Goal: Task Accomplishment & Management: Complete application form

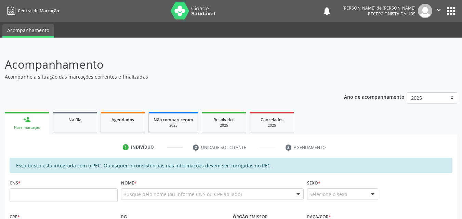
scroll to position [16, 0]
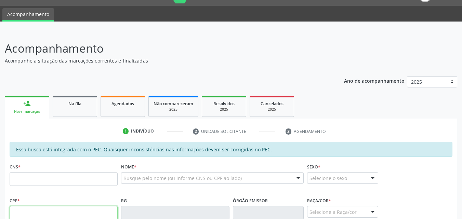
click at [35, 208] on input "text" at bounding box center [64, 213] width 108 height 14
type input "069.874.454-35"
type input "700 2044 4699 3928"
type input "04[DATE]"
type input "[PERSON_NAME]"
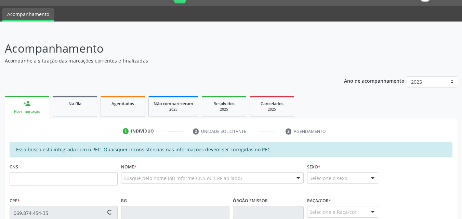
type input "[PHONE_NUMBER]"
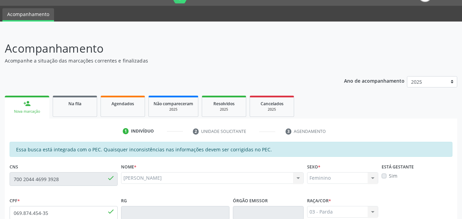
scroll to position [181, 0]
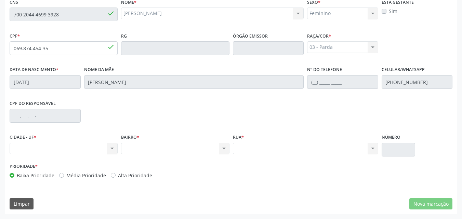
click at [9, 11] on div "CNS 700 2044 4699 3928 done" at bounding box center [63, 14] width 111 height 34
drag, startPoint x: 49, startPoint y: 48, endPoint x: 14, endPoint y: 48, distance: 35.2
click at [14, 48] on input "069.874.454-35" at bounding box center [64, 48] width 108 height 14
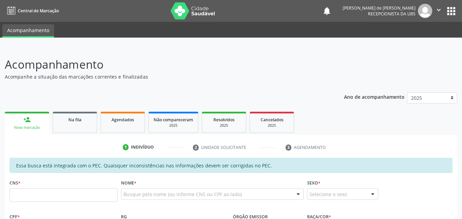
click at [42, 190] on input "text" at bounding box center [64, 195] width 108 height 14
drag, startPoint x: 53, startPoint y: 195, endPoint x: 27, endPoint y: 195, distance: 26.3
click at [8, 6] on div "Central de Marcação notifications [PERSON_NAME] de [PERSON_NAME] Recepcionista …" at bounding box center [231, 109] width 462 height 219
click at [48, 195] on input "069 8744 5435" at bounding box center [64, 195] width 108 height 14
drag, startPoint x: 50, startPoint y: 196, endPoint x: 28, endPoint y: 195, distance: 21.2
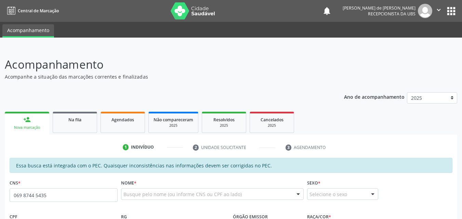
click at [11, 3] on div "Central de Marcação notifications [PERSON_NAME] de [PERSON_NAME] Recepcionista …" at bounding box center [231, 109] width 462 height 219
click at [39, 196] on input "069 8744 5435" at bounding box center [64, 195] width 108 height 14
drag, startPoint x: 45, startPoint y: 195, endPoint x: 29, endPoint y: 194, distance: 16.1
click at [14, 5] on div "Central de Marcação notifications Amanda Lais de Araujo dos Santos Recepcionist…" at bounding box center [231, 109] width 462 height 219
type input "0"
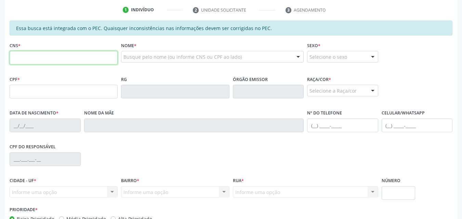
scroll to position [181, 0]
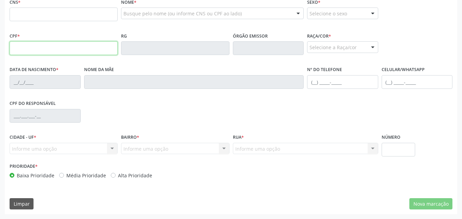
click at [40, 45] on input "text" at bounding box center [64, 48] width 108 height 14
paste input "069.874.454-35"
type input "069.874.454-35"
type input "700 2044 4699 3928"
type input "04/08/1976"
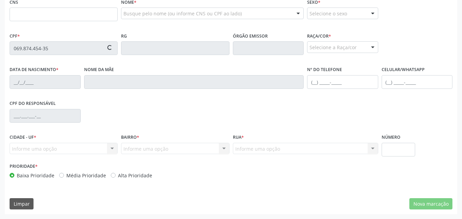
type input "Nadie Ferreira da Silva"
type input "(82) 99412-1962"
type input "S/N"
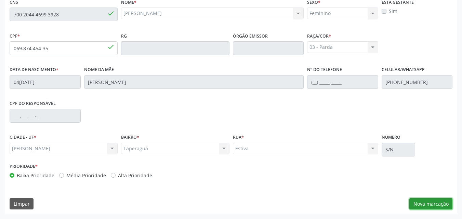
click at [427, 204] on button "Nova marcação" at bounding box center [430, 204] width 43 height 12
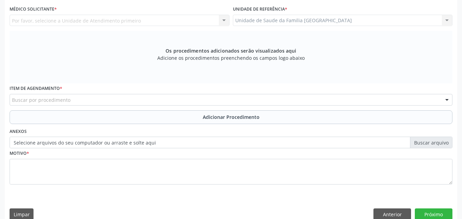
scroll to position [21, 0]
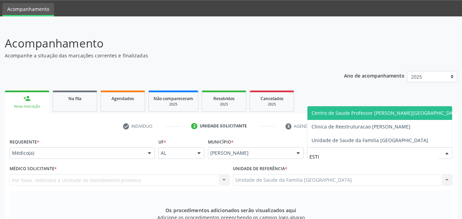
type input "ESTIV"
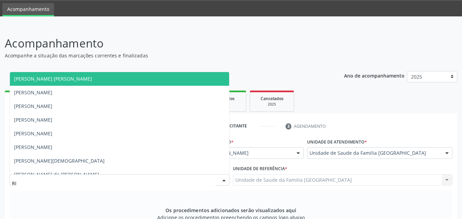
type input "RIC"
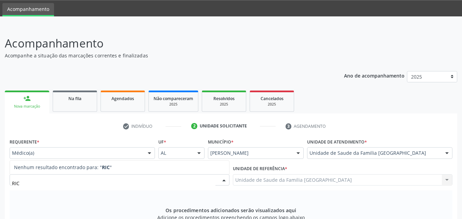
scroll to position [181, 0]
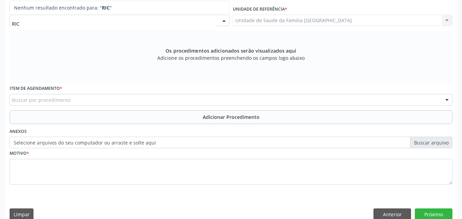
drag, startPoint x: 25, startPoint y: 23, endPoint x: 0, endPoint y: 23, distance: 24.6
click at [0, 23] on div "Acompanhamento Acompanhe a situação das marcações correntes e finalizadas Relat…" at bounding box center [231, 47] width 462 height 363
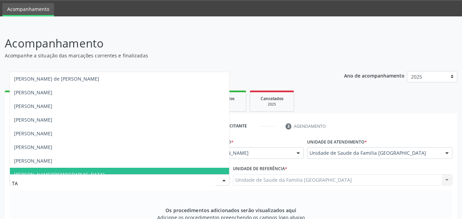
type input "TAC"
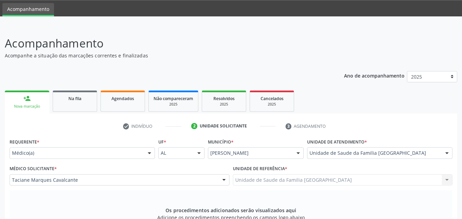
scroll to position [191, 0]
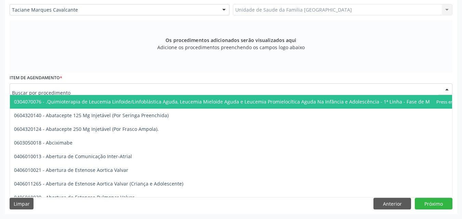
click at [104, 87] on div at bounding box center [231, 89] width 443 height 12
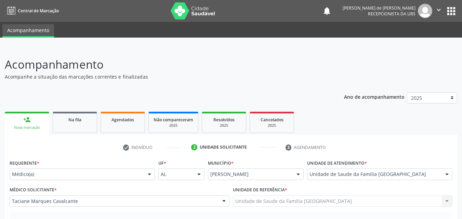
click at [22, 169] on div "Médico(a)" at bounding box center [82, 174] width 145 height 12
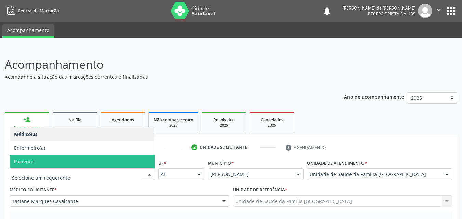
click at [25, 161] on span "Paciente" at bounding box center [23, 161] width 19 height 6
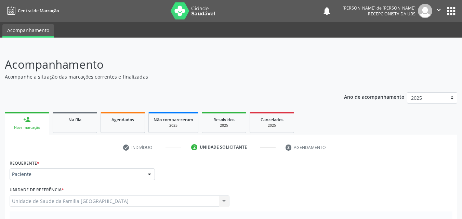
scroll to position [160, 0]
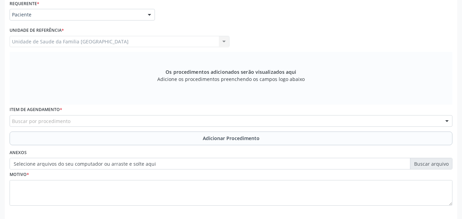
click at [45, 41] on div "Unidade de Saude da Familia Rua da Estiva Unidade de Saude da Familia Rua da Es…" at bounding box center [120, 42] width 220 height 12
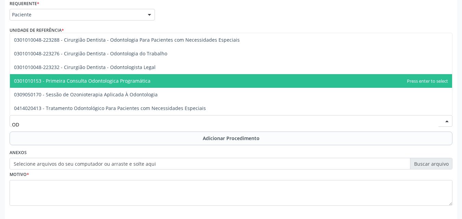
type input "O"
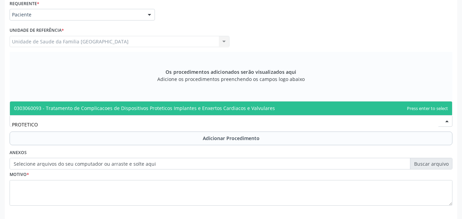
click at [160, 105] on span "0303060093 - Tratamento de Complicacoes de Dispositivos Proteticos Implantes e …" at bounding box center [144, 108] width 261 height 6
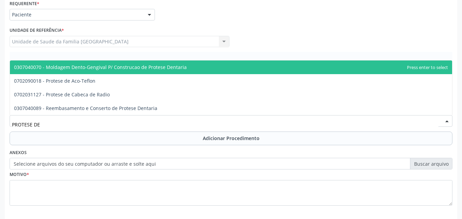
type input "PROTESE DEN"
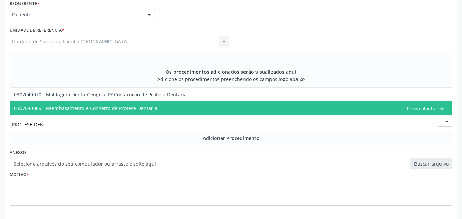
drag, startPoint x: 15, startPoint y: 121, endPoint x: 0, endPoint y: 118, distance: 15.6
click at [0, 118] on div "Acompanhamento Acompanhe a situação das marcações correntes e finalizadas Relat…" at bounding box center [231, 69] width 462 height 363
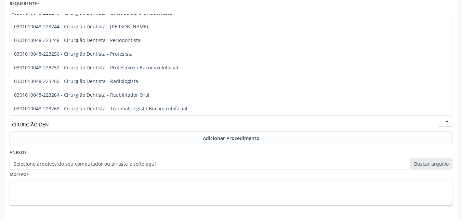
scroll to position [199, 0]
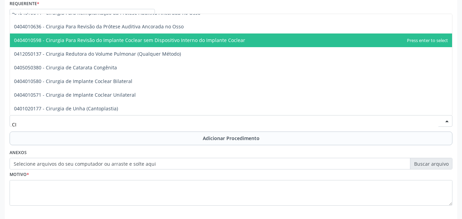
type input "C"
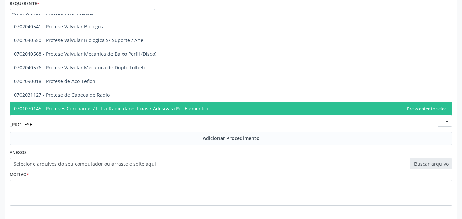
scroll to position [459, 0]
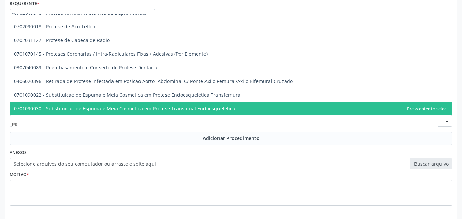
type input "P"
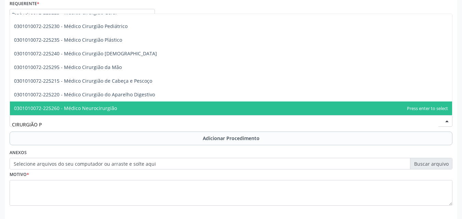
scroll to position [0, 0]
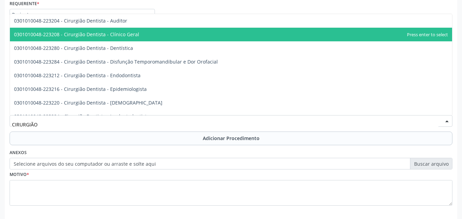
type input "CIRURGIÃO"
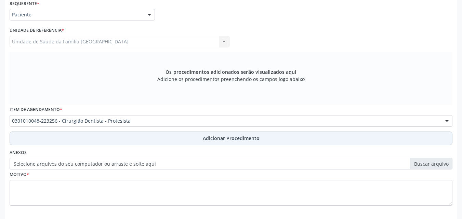
click at [39, 138] on button "Adicionar Procedimento" at bounding box center [231, 139] width 443 height 14
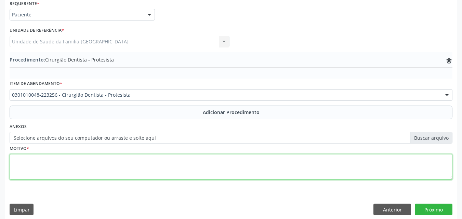
click at [39, 163] on textarea at bounding box center [231, 167] width 443 height 26
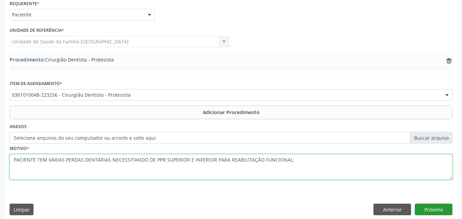
type textarea "PACIENTE TEM VÁRIAS PERDAS DENTÁRIAS NECESSITANDO DE PPR SUPERIOR E INFERIOR PA…"
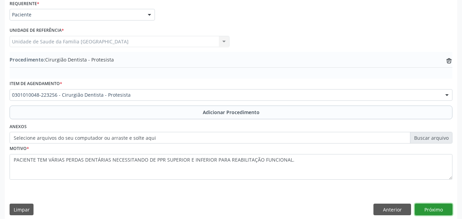
click at [428, 207] on button "Próximo" at bounding box center [434, 210] width 38 height 12
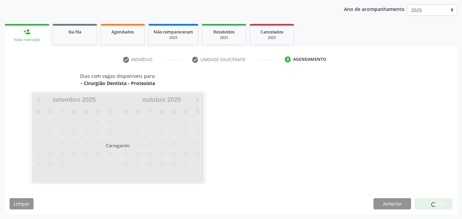
scroll to position [108, 0]
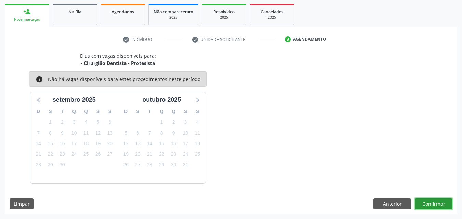
click at [428, 207] on button "Confirmar" at bounding box center [434, 204] width 38 height 12
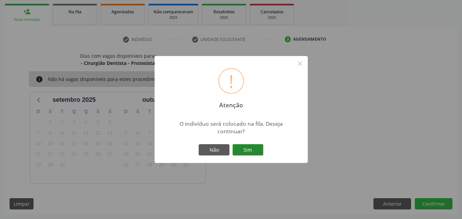
click at [254, 154] on button "Sim" at bounding box center [247, 150] width 31 height 12
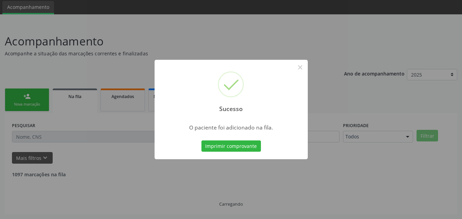
scroll to position [16, 0]
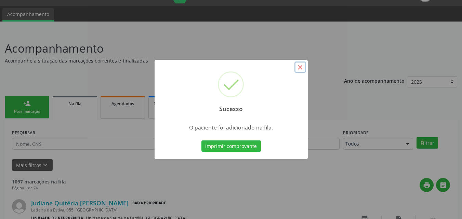
click at [298, 66] on button "×" at bounding box center [300, 68] width 12 height 12
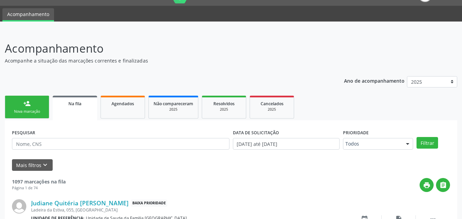
click at [27, 103] on div "person_add" at bounding box center [27, 104] width 8 height 8
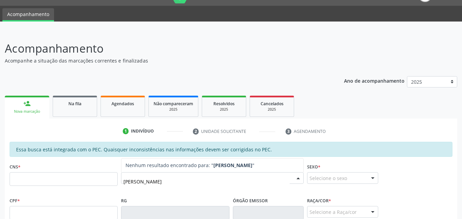
type input "PAOLA REGINA"
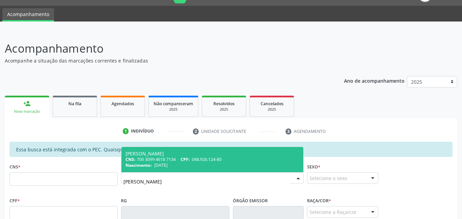
click at [196, 161] on span "048.926.124-80" at bounding box center [207, 160] width 30 height 6
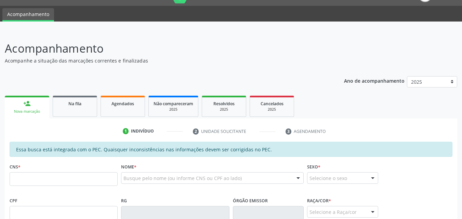
type input "700 3099 4618 7134"
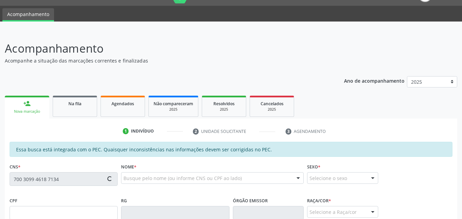
type input "048.926.124-80"
type input "08/02/1982"
type input "Marlene Rodrigues da Silva"
type input "(82) 98131-0178"
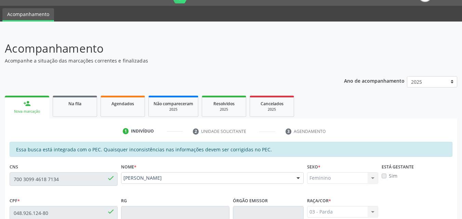
scroll to position [175, 0]
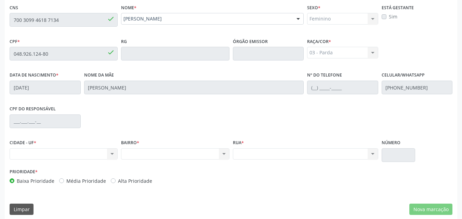
click at [0, 16] on div "Acompanhamento Acompanhe a situação das marcações correntes e finalizadas Relat…" at bounding box center [231, 48] width 462 height 353
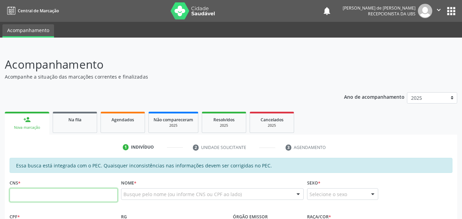
paste input "700 3099 4618 7134"
type input "700 3099 4618 7134"
type input "048.926.124-80"
type input "08/02/1982"
type input "Marlene Rodrigues da Silva"
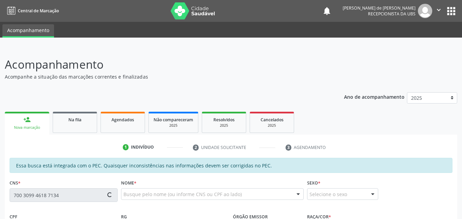
type input "(82) 98131-0178"
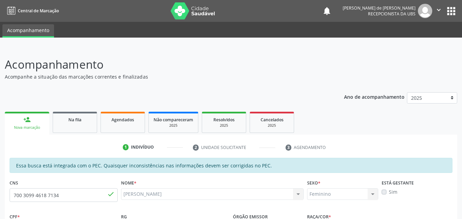
scroll to position [181, 0]
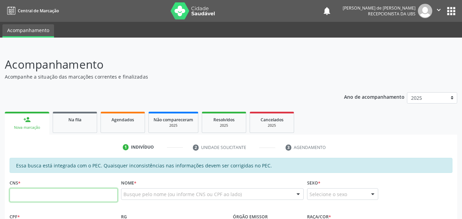
scroll to position [181, 0]
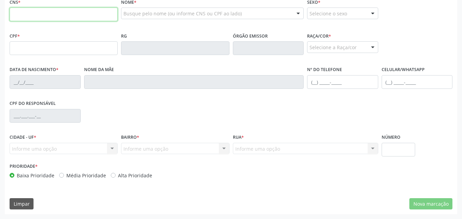
paste input "700 3099 4618 7134"
type input "700 3099 4618 7134"
type input "048.926.124-80"
type input "[DATE]"
type input "[PERSON_NAME]"
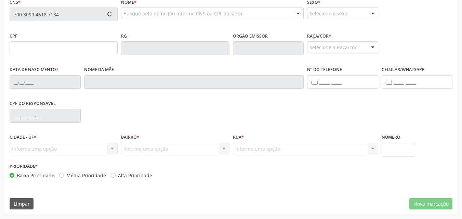
type input "[PHONE_NUMBER]"
type input "S/N"
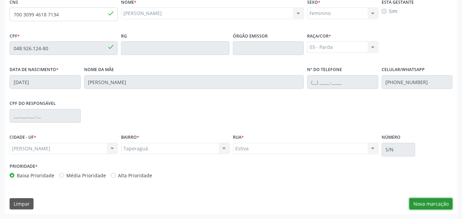
click at [431, 205] on button "Nova marcação" at bounding box center [430, 204] width 43 height 12
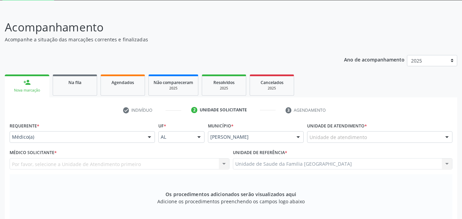
scroll to position [0, 0]
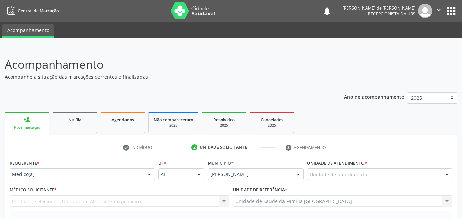
click at [39, 167] on label "Requerente *" at bounding box center [25, 163] width 30 height 11
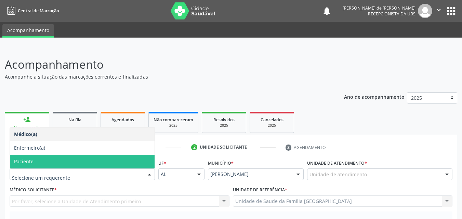
click at [25, 160] on span "Paciente" at bounding box center [23, 161] width 19 height 6
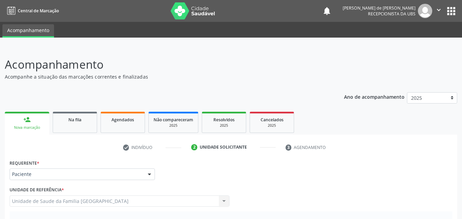
scroll to position [160, 0]
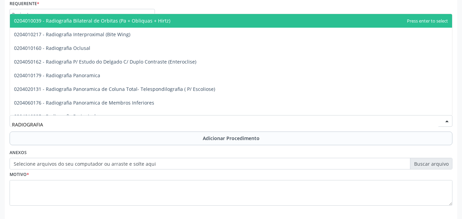
type input "RADIOGRAFIA P"
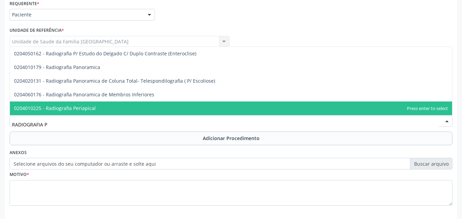
click at [120, 109] on span "0204010225 - Radiografia Periapical" at bounding box center [231, 108] width 442 height 14
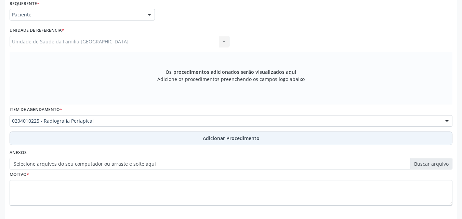
click at [133, 138] on button "Adicionar Procedimento" at bounding box center [231, 139] width 443 height 14
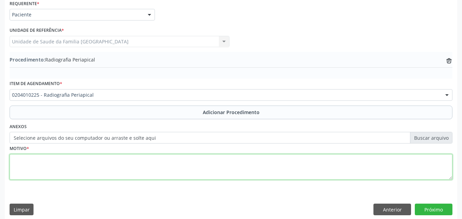
click at [115, 157] on textarea at bounding box center [231, 167] width 443 height 26
type textarea "CÁRIE DENTÁRIA."
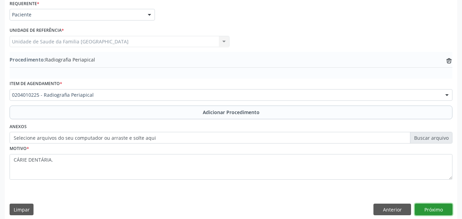
click at [424, 207] on button "Próximo" at bounding box center [434, 210] width 38 height 12
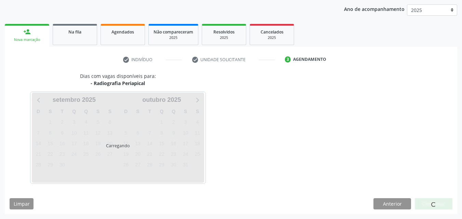
scroll to position [108, 0]
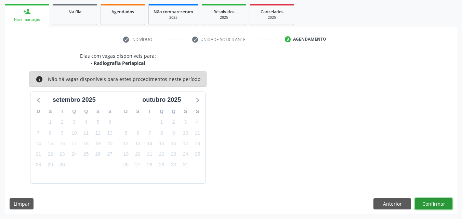
click at [424, 207] on button "Confirmar" at bounding box center [434, 204] width 38 height 12
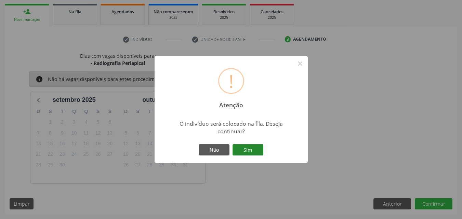
click at [250, 149] on button "Sim" at bounding box center [247, 150] width 31 height 12
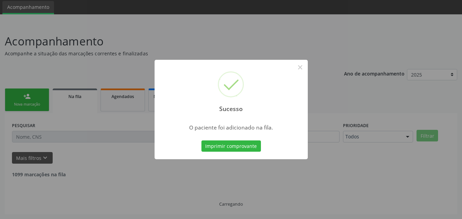
scroll to position [16, 0]
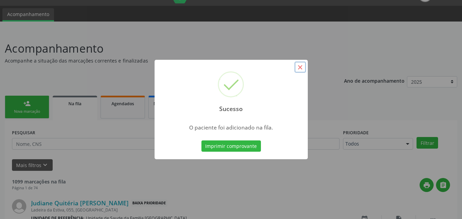
click at [301, 69] on button "×" at bounding box center [300, 68] width 12 height 12
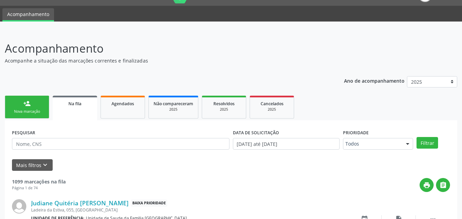
click at [20, 112] on div "Nova marcação" at bounding box center [27, 111] width 34 height 5
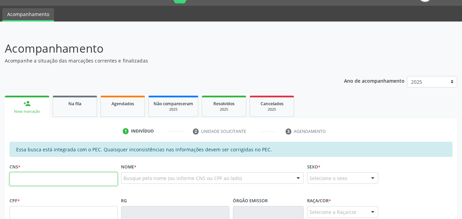
click at [23, 174] on input "text" at bounding box center [64, 179] width 108 height 14
type input "708 7001 4435 1092"
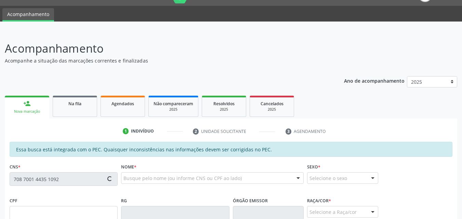
type input "716.597.854-21"
type input "0[DATE]"
type input "[PERSON_NAME]"
type input "[PHONE_NUMBER]"
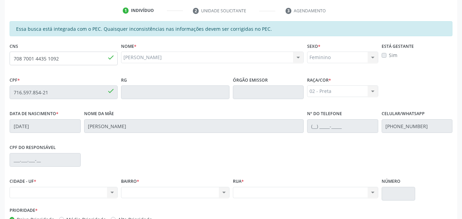
scroll to position [181, 0]
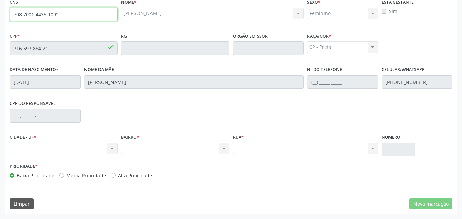
drag, startPoint x: 71, startPoint y: 19, endPoint x: 7, endPoint y: 12, distance: 64.0
click at [7, 12] on div "Essa busca está integrada com o PEC. Quaisquer inconsistências nas informações …" at bounding box center [231, 95] width 452 height 237
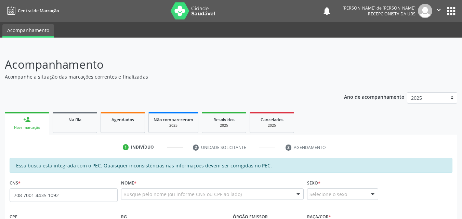
type input "708 7001 4435 1092"
type input "716.597.854-21"
type input "0[DATE]"
type input "[PERSON_NAME]"
type input "[PHONE_NUMBER]"
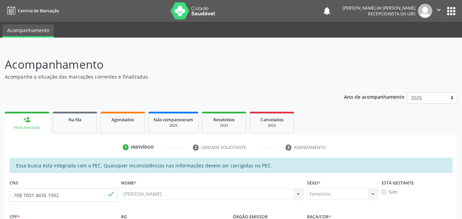
type input "S/N"
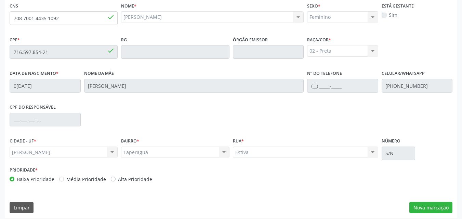
scroll to position [181, 0]
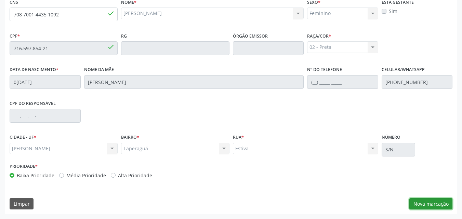
click at [416, 201] on button "Nova marcação" at bounding box center [430, 204] width 43 height 12
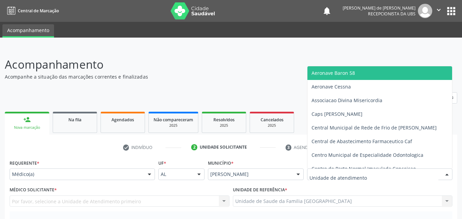
scroll to position [160, 0]
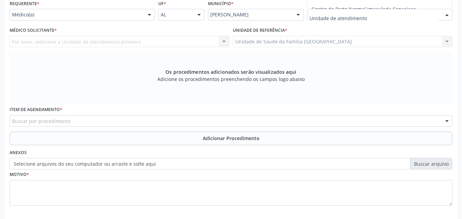
click at [19, 48] on div "Médico Solicitante * Por favor, selecione a Unidade de Atendimento primeiro Nen…" at bounding box center [119, 38] width 223 height 27
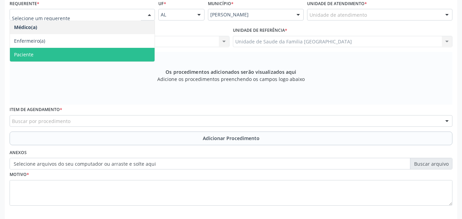
click at [29, 49] on span "Paciente" at bounding box center [82, 55] width 145 height 14
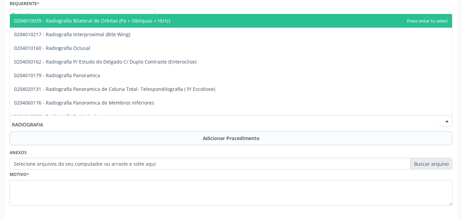
type input "RADIOGRAFIA P"
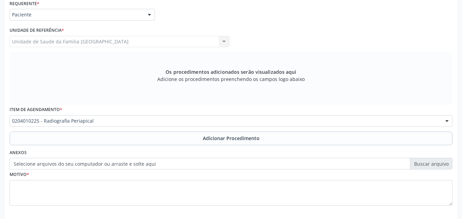
click at [117, 134] on button "Adicionar Procedimento" at bounding box center [231, 139] width 443 height 14
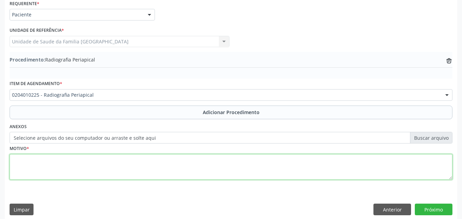
click at [98, 159] on textarea at bounding box center [231, 167] width 443 height 26
type textarea "[MEDICAL_DATA] FACIAL."
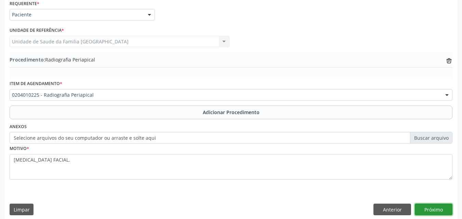
click at [438, 207] on button "Próximo" at bounding box center [434, 210] width 38 height 12
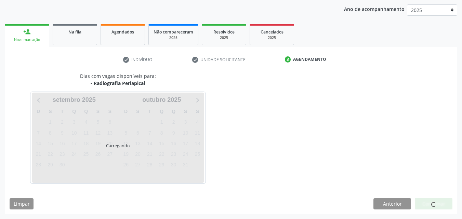
scroll to position [108, 0]
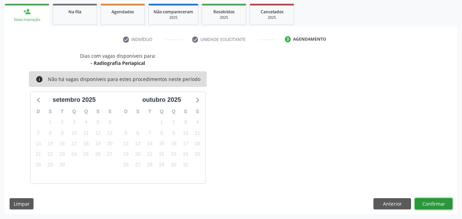
click at [436, 205] on button "Confirmar" at bounding box center [434, 204] width 38 height 12
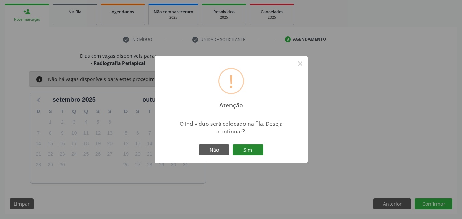
click at [254, 148] on button "Sim" at bounding box center [247, 150] width 31 height 12
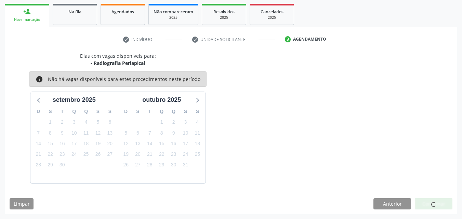
scroll to position [16, 0]
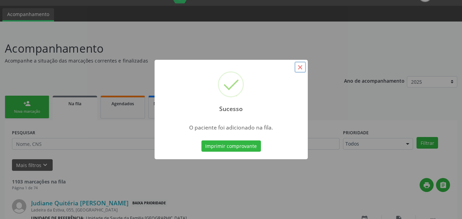
click at [299, 67] on button "×" at bounding box center [300, 68] width 12 height 12
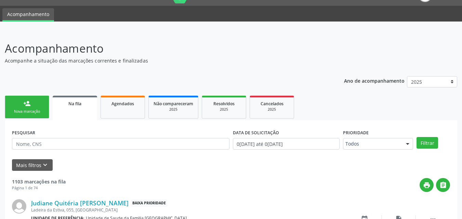
click at [31, 107] on link "person_add Nova marcação" at bounding box center [27, 107] width 44 height 23
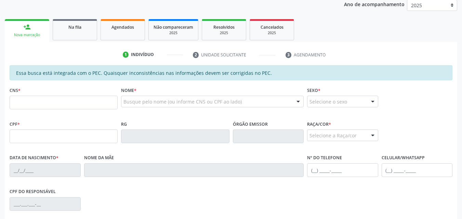
scroll to position [175, 0]
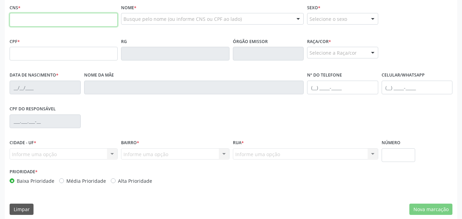
click at [38, 16] on input "text" at bounding box center [64, 20] width 108 height 14
type input "708 6070 3374 2287"
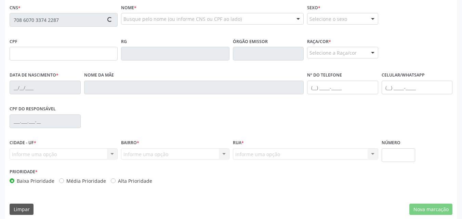
type input "073.717.674-11"
type input "2[DATE]"
type input "[PERSON_NAME]"
type input "[PHONE_NUMBER]"
type input "18"
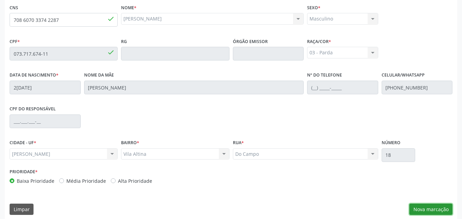
click at [425, 210] on button "Nova marcação" at bounding box center [430, 210] width 43 height 12
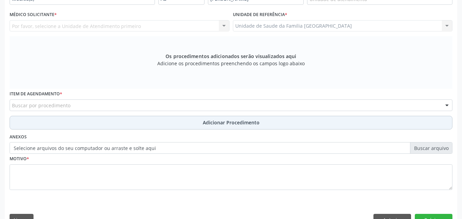
scroll to position [0, 0]
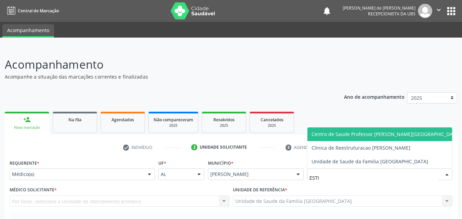
type input "ESTIV"
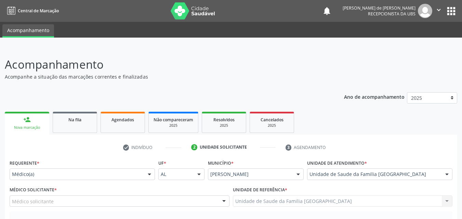
scroll to position [160, 0]
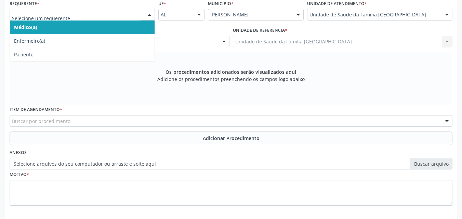
click at [159, 28] on div "Médico Solicitante * Médico solicitante [PERSON_NAME] [PERSON_NAME] [PERSON_NAM…" at bounding box center [120, 36] width 220 height 22
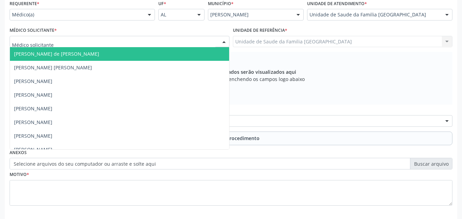
click at [151, 40] on div at bounding box center [120, 42] width 220 height 12
type input "TAC"
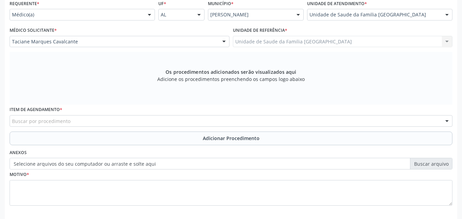
click at [93, 121] on div "Buscar por procedimento" at bounding box center [231, 121] width 443 height 12
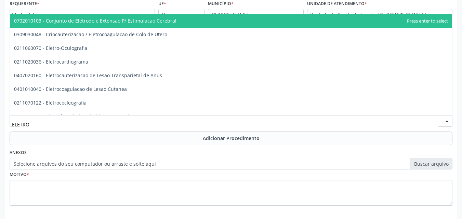
type input "ELETROC"
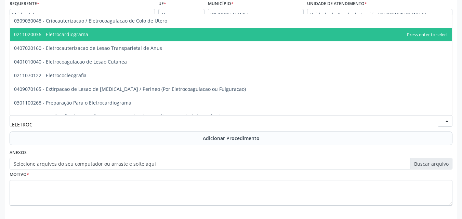
click at [95, 36] on span "0211020036 - Eletrocardiograma" at bounding box center [231, 35] width 442 height 14
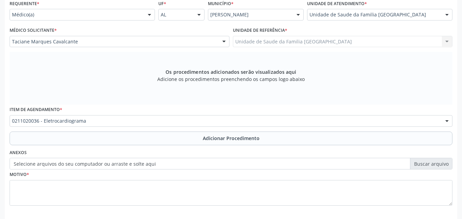
click at [110, 141] on button "Adicionar Procedimento" at bounding box center [231, 139] width 443 height 14
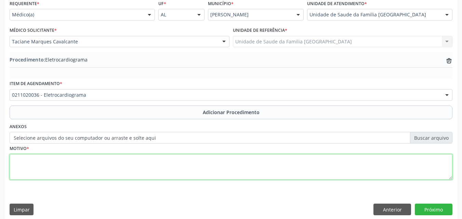
click at [121, 168] on textarea at bounding box center [231, 167] width 443 height 26
type textarea "DOR TORÁCICA."
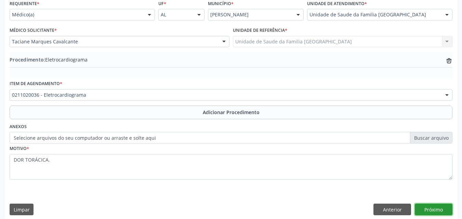
click at [426, 211] on button "Próximo" at bounding box center [434, 210] width 38 height 12
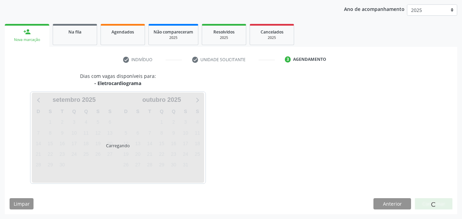
scroll to position [108, 0]
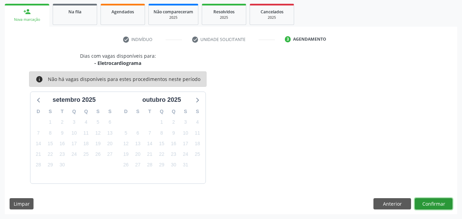
click at [425, 203] on button "Confirmar" at bounding box center [434, 204] width 38 height 12
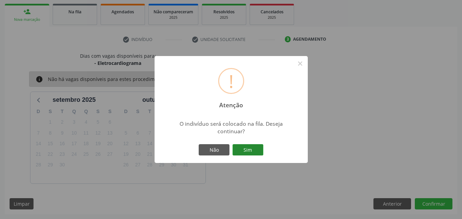
click at [255, 148] on button "Sim" at bounding box center [247, 150] width 31 height 12
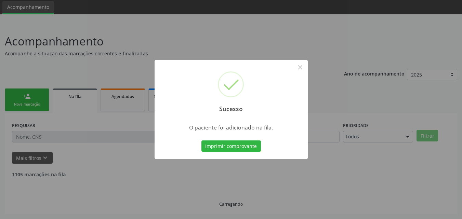
scroll to position [16, 0]
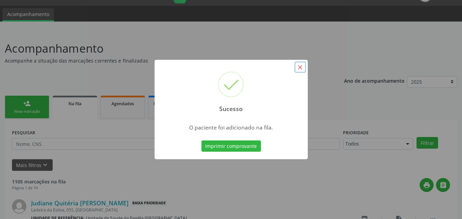
click at [303, 68] on button "×" at bounding box center [300, 68] width 12 height 12
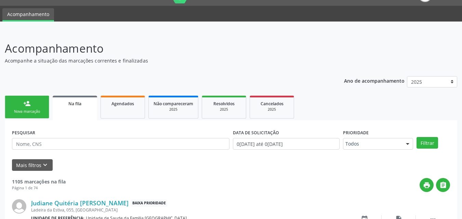
click at [31, 111] on div "Nova marcação" at bounding box center [27, 111] width 34 height 5
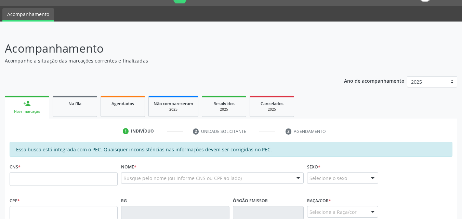
scroll to position [175, 0]
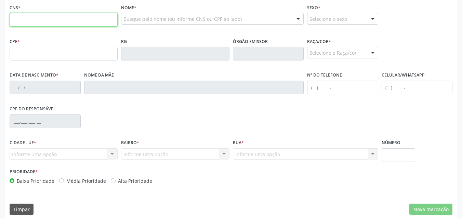
click at [39, 26] on input "text" at bounding box center [64, 20] width 108 height 14
type input "708 7071 6291 8690"
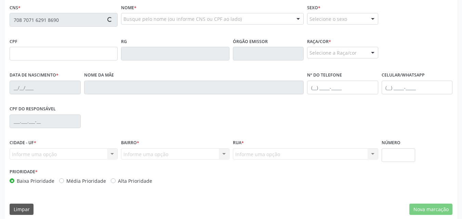
type input "065.368.224-71"
type input "[DATE]"
type input "[PERSON_NAME]"
type input "[PHONE_NUMBER]"
type input "27"
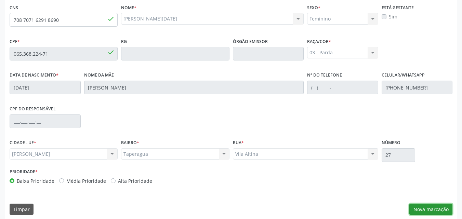
click at [440, 208] on button "Nova marcação" at bounding box center [430, 210] width 43 height 12
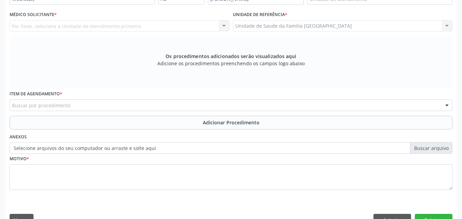
scroll to position [16, 0]
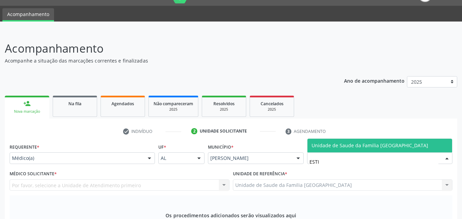
type input "ESTIV"
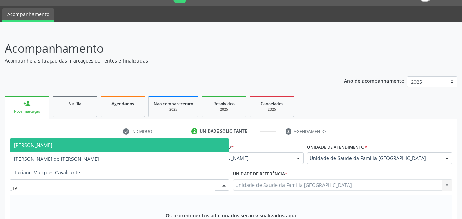
type input "TAC"
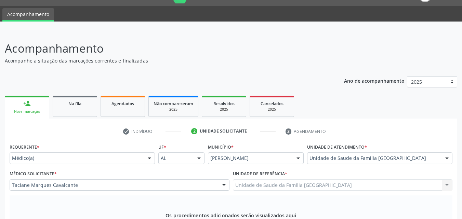
scroll to position [175, 0]
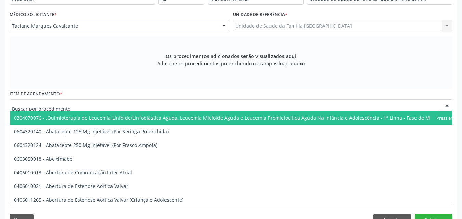
click at [41, 109] on div at bounding box center [231, 105] width 443 height 12
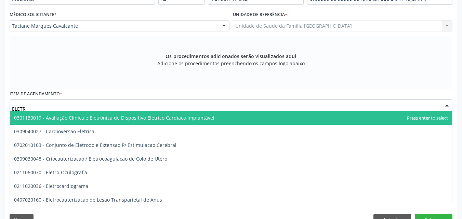
type input "ELETRO"
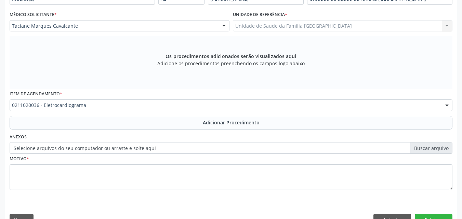
click at [51, 123] on button "Adicionar Procedimento" at bounding box center [231, 123] width 443 height 14
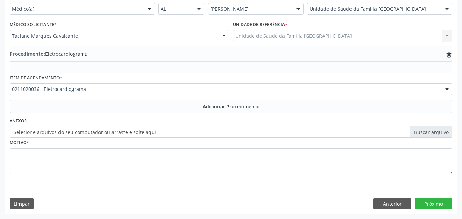
scroll to position [165, 0]
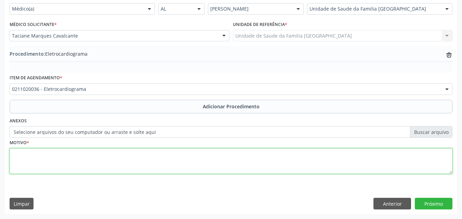
click at [59, 169] on textarea at bounding box center [231, 161] width 443 height 26
type textarea "TAQUICARDIA E PALPITAÇÕES."
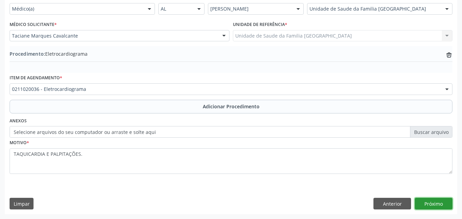
click at [426, 204] on button "Próximo" at bounding box center [434, 204] width 38 height 12
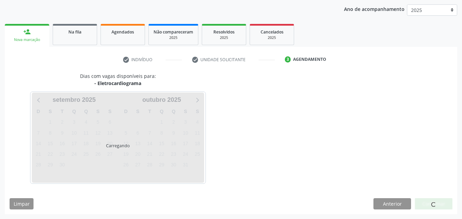
scroll to position [108, 0]
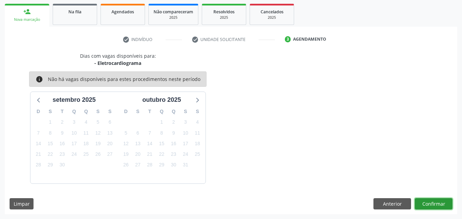
click at [435, 207] on button "Confirmar" at bounding box center [434, 204] width 38 height 12
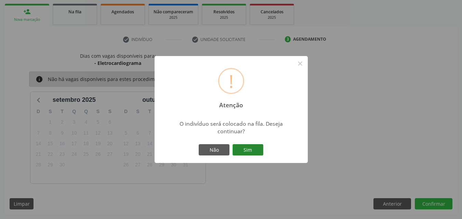
click at [251, 150] on button "Sim" at bounding box center [247, 150] width 31 height 12
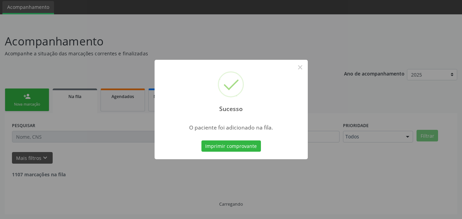
scroll to position [16, 0]
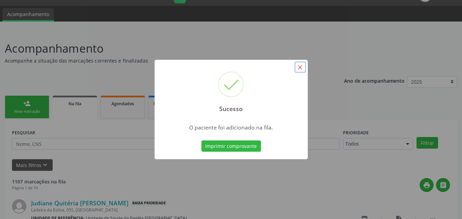
click at [301, 69] on button "×" at bounding box center [300, 68] width 12 height 12
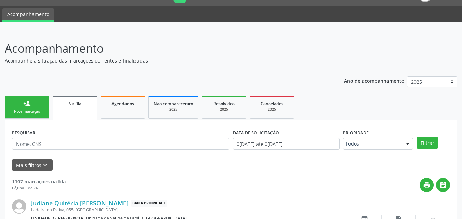
click at [30, 107] on div "person_add" at bounding box center [27, 104] width 8 height 8
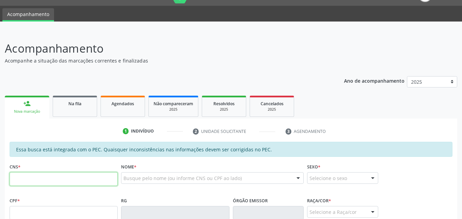
click at [38, 179] on input "text" at bounding box center [64, 179] width 108 height 14
type input "700 3079 4740 7136"
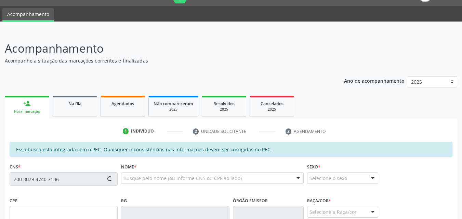
type input "157.616.644-96"
type input "2[DATE]"
type input "[PERSON_NAME]"
type input "[PHONE_NUMBER]"
type input "36"
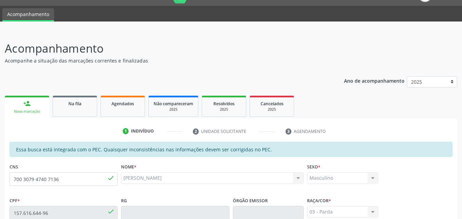
scroll to position [181, 0]
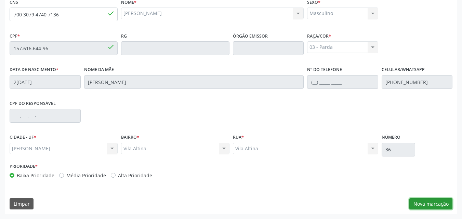
click at [433, 203] on button "Nova marcação" at bounding box center [430, 204] width 43 height 12
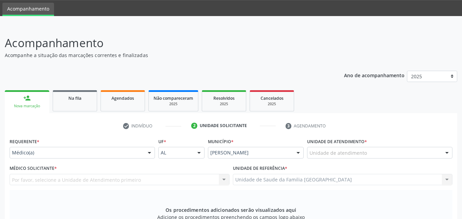
scroll to position [21, 0]
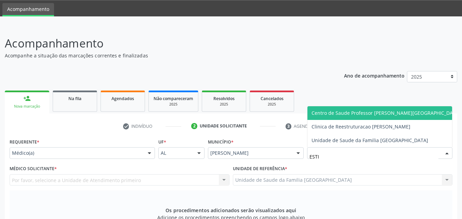
type input "ESTIV"
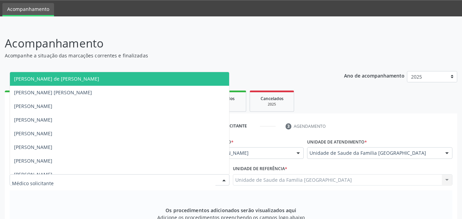
click at [57, 181] on div at bounding box center [120, 180] width 220 height 12
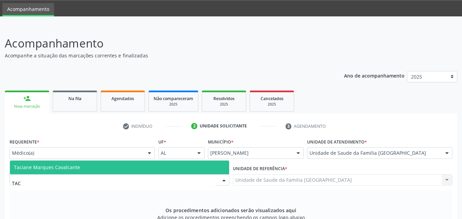
type input "TACI"
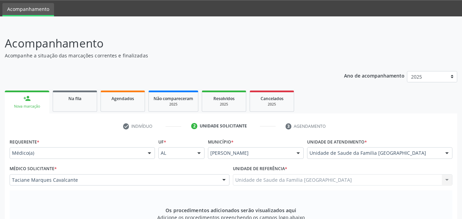
scroll to position [181, 0]
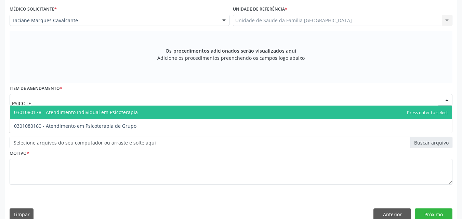
type input "PSICOTER"
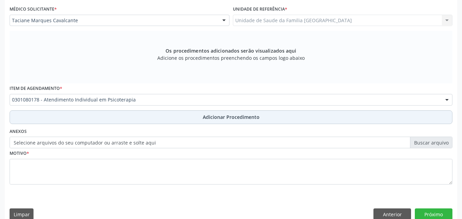
click at [53, 114] on button "Adicionar Procedimento" at bounding box center [231, 117] width 443 height 14
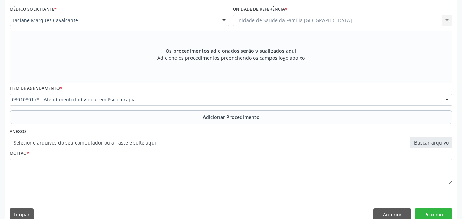
scroll to position [165, 0]
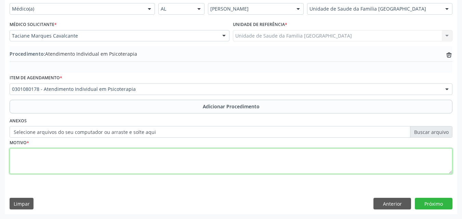
click at [54, 155] on textarea at bounding box center [231, 161] width 443 height 26
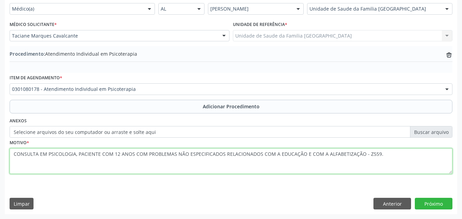
type textarea "CONSULTA EM PSICOLOGIA, PACIENTE COM 12 ANOS COM PROBLEMAS NÃO ESPECIFICADOS RE…"
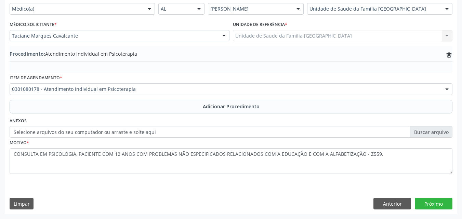
click at [438, 197] on div "Requerente * Médico(a) Médico(a) Enfermeiro(a) Paciente Nenhum resultado encont…" at bounding box center [231, 102] width 452 height 221
click at [438, 200] on button "Próximo" at bounding box center [434, 204] width 38 height 12
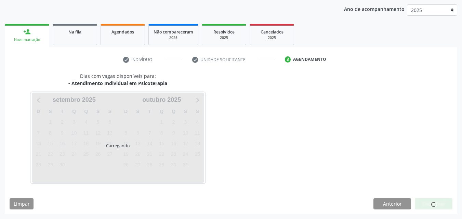
scroll to position [108, 0]
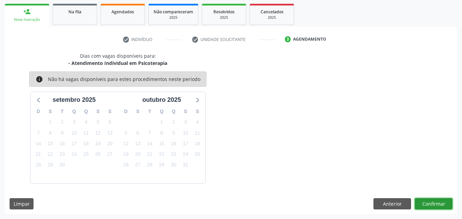
click at [427, 203] on button "Confirmar" at bounding box center [434, 204] width 38 height 12
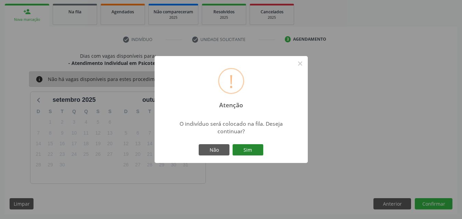
click at [235, 152] on button "Sim" at bounding box center [247, 150] width 31 height 12
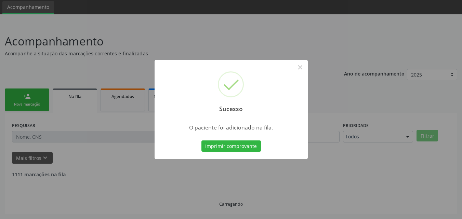
scroll to position [16, 0]
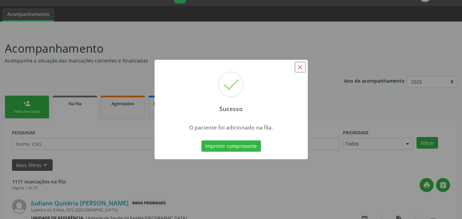
click at [301, 66] on button "×" at bounding box center [300, 68] width 12 height 12
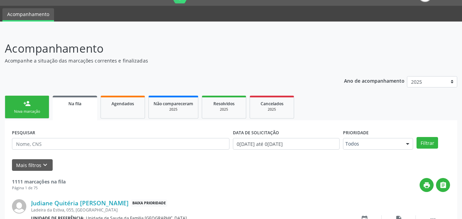
click at [37, 111] on div "Nova marcação" at bounding box center [27, 111] width 34 height 5
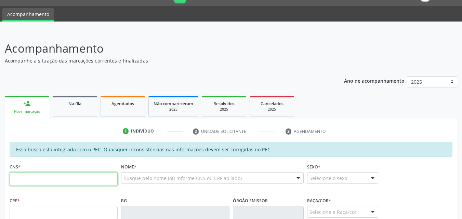
click at [56, 184] on input "text" at bounding box center [64, 179] width 108 height 14
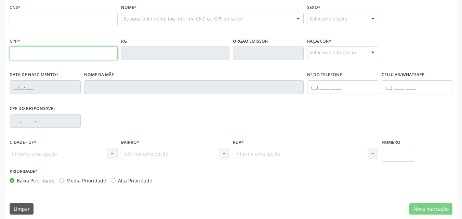
click at [28, 52] on input "text" at bounding box center [64, 53] width 108 height 14
type input "617.422.874-68"
type input "702 0098 7921 0086"
type input "[DATE]"
type input "[PERSON_NAME]"
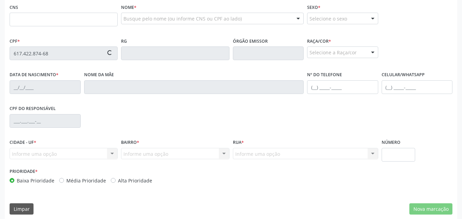
type input "[PHONE_NUMBER]"
type input "S/N"
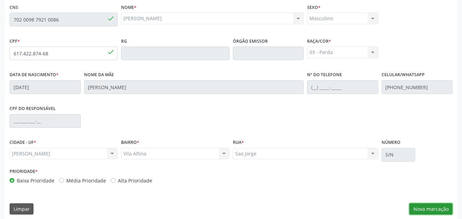
click at [438, 206] on button "Nova marcação" at bounding box center [430, 209] width 43 height 12
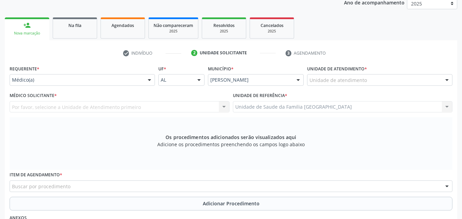
scroll to position [16, 0]
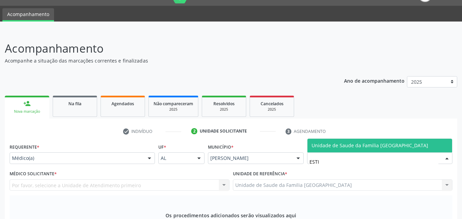
type input "ESTIV"
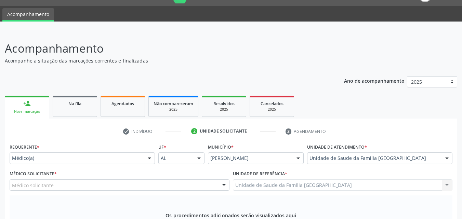
click at [54, 184] on div "Médico solicitante" at bounding box center [120, 185] width 220 height 12
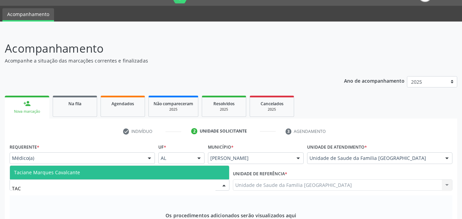
type input "TACI"
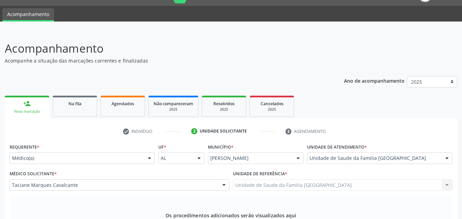
scroll to position [176, 0]
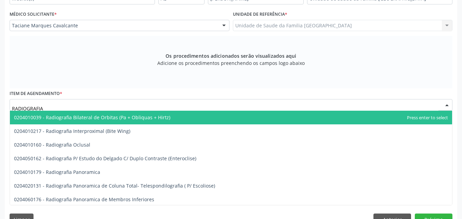
type input "RADIOGRAFIA"
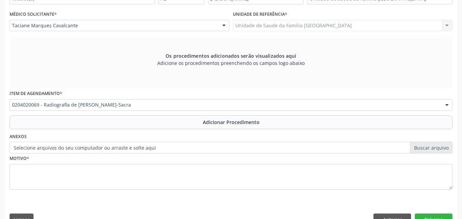
scroll to position [0, 0]
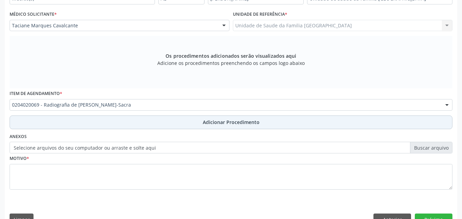
click at [48, 120] on button "Adicionar Procedimento" at bounding box center [231, 123] width 443 height 14
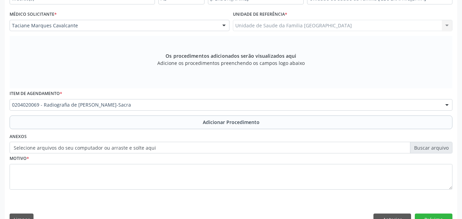
scroll to position [165, 0]
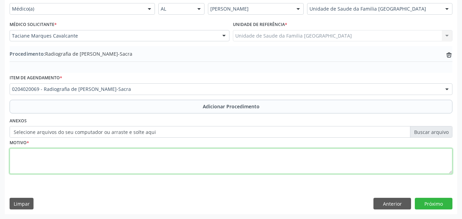
click at [54, 162] on textarea at bounding box center [231, 161] width 443 height 26
type textarea "LOMBALGIA."
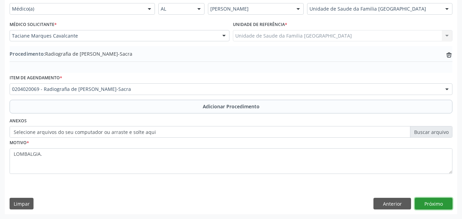
click at [430, 202] on button "Próximo" at bounding box center [434, 204] width 38 height 12
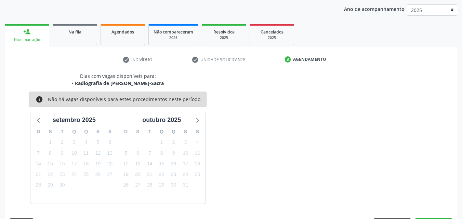
scroll to position [108, 0]
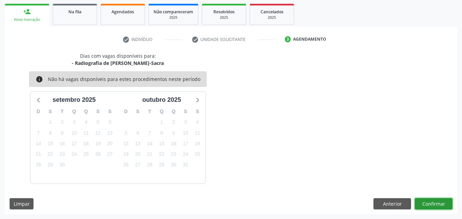
click at [435, 205] on button "Confirmar" at bounding box center [434, 204] width 38 height 12
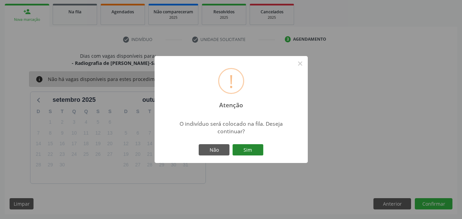
click at [249, 149] on button "Sim" at bounding box center [247, 150] width 31 height 12
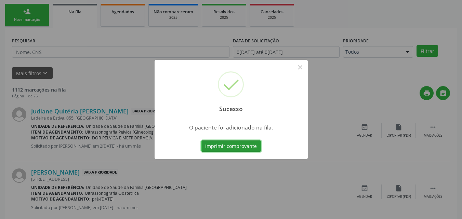
scroll to position [16, 0]
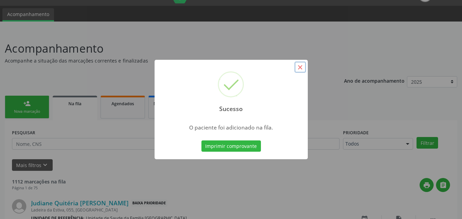
click at [301, 66] on button "×" at bounding box center [300, 68] width 12 height 12
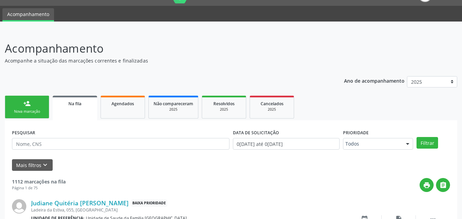
click at [36, 107] on link "person_add Nova marcação" at bounding box center [27, 107] width 44 height 23
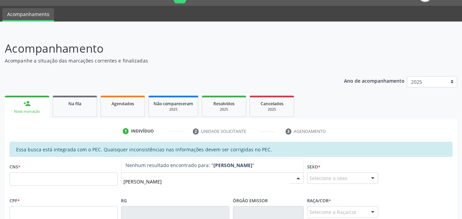
type input "[PERSON_NAME]"
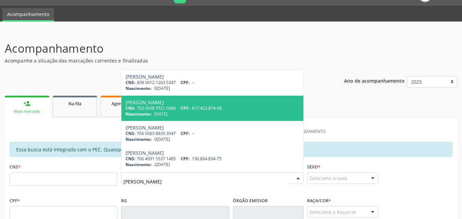
click at [149, 110] on div "CNS: 702 0098 7921 0086 CPF: 617.422.874-68" at bounding box center [212, 108] width 174 height 6
type input "702 0098 7921 0086"
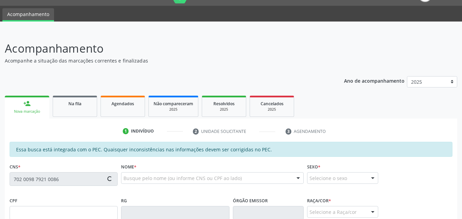
scroll to position [175, 0]
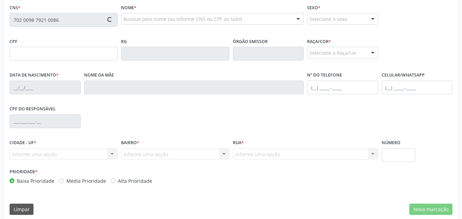
type input "617.422.874-68"
type input "[DATE]"
type input "[PERSON_NAME]"
type input "[PHONE_NUMBER]"
type input "S/N"
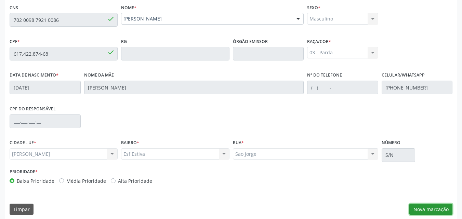
click at [435, 207] on button "Nova marcação" at bounding box center [430, 210] width 43 height 12
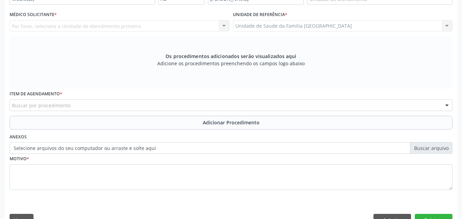
scroll to position [16, 0]
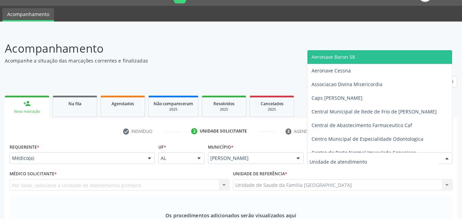
click at [320, 154] on div at bounding box center [379, 158] width 145 height 12
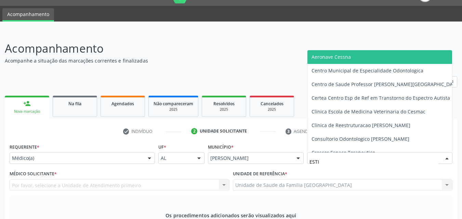
type input "ESTIV"
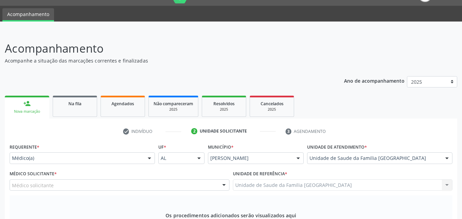
click at [102, 187] on div "Médico solicitante" at bounding box center [120, 185] width 220 height 12
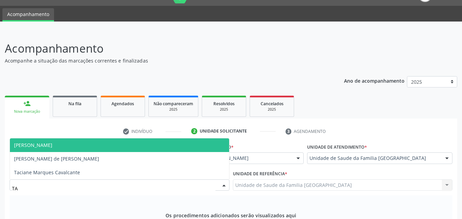
type input "TAC"
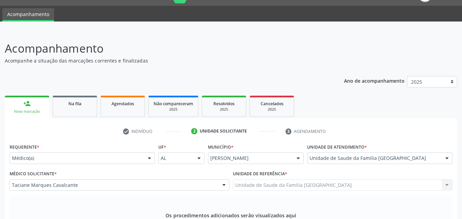
scroll to position [175, 0]
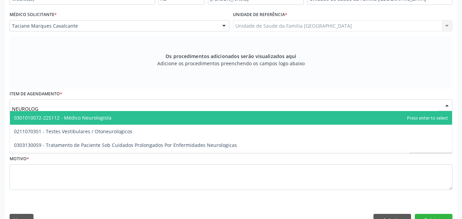
type input "NEUROLOGI"
click at [43, 117] on span "0301010072-225112 - Médico Neurologista" at bounding box center [62, 117] width 97 height 6
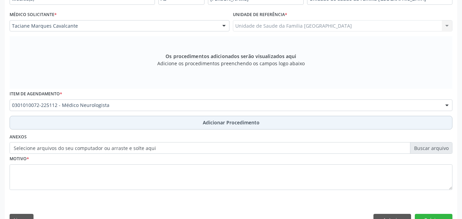
click at [53, 124] on button "Adicionar Procedimento" at bounding box center [231, 123] width 443 height 14
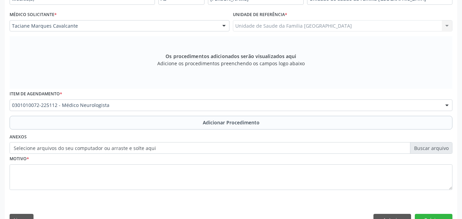
scroll to position [165, 0]
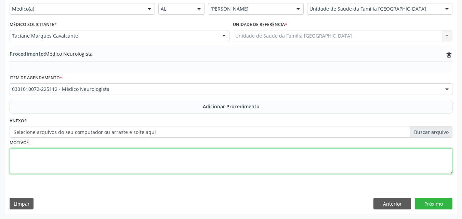
click at [59, 164] on textarea at bounding box center [231, 161] width 443 height 26
type textarea "CEFALÉIA."
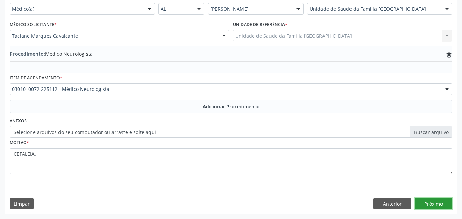
click at [420, 206] on button "Próximo" at bounding box center [434, 204] width 38 height 12
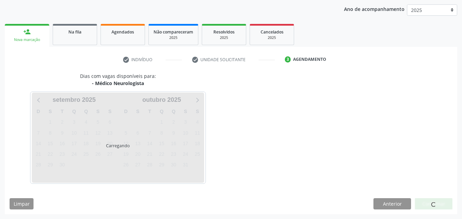
scroll to position [108, 0]
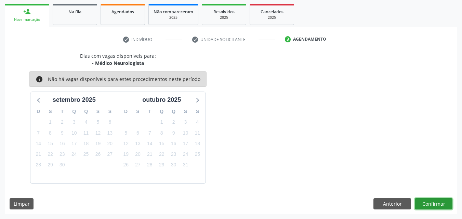
click at [436, 200] on button "Confirmar" at bounding box center [434, 204] width 38 height 12
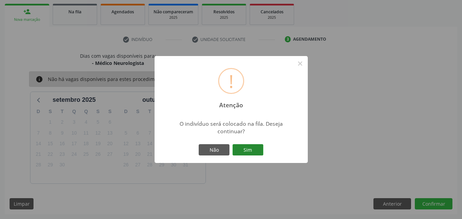
click at [247, 147] on button "Sim" at bounding box center [247, 150] width 31 height 12
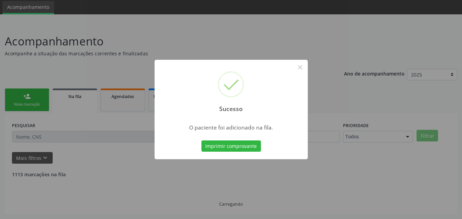
scroll to position [16, 0]
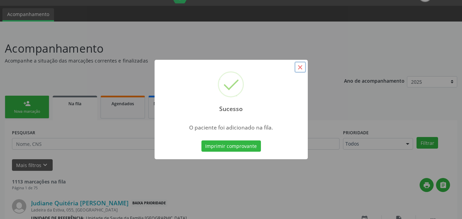
click at [300, 68] on button "×" at bounding box center [300, 68] width 12 height 12
